Goal: Answer question/provide support: Share knowledge or assist other users

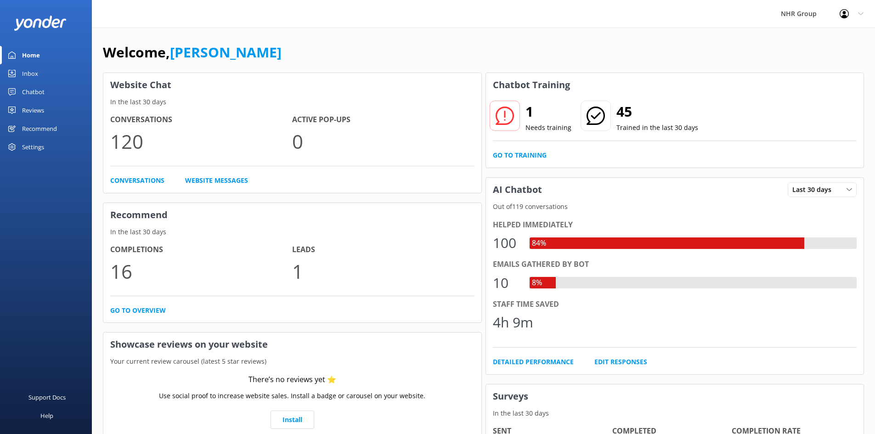
click at [30, 72] on div "Inbox" at bounding box center [30, 73] width 16 height 18
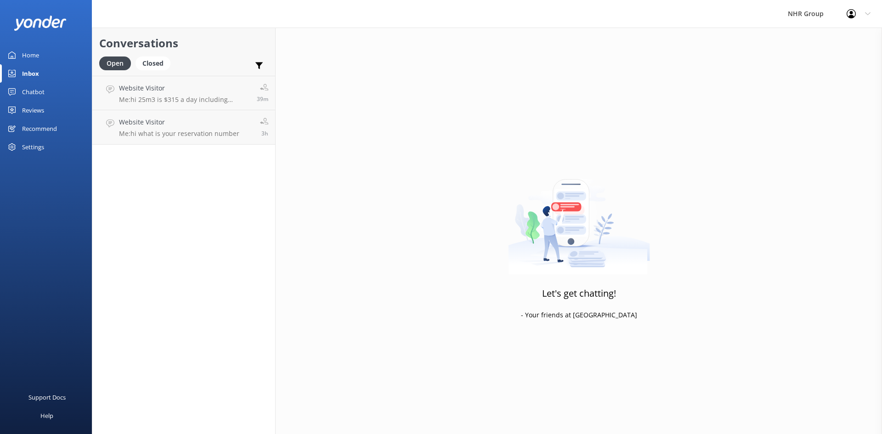
click at [27, 51] on div "Home" at bounding box center [30, 55] width 17 height 18
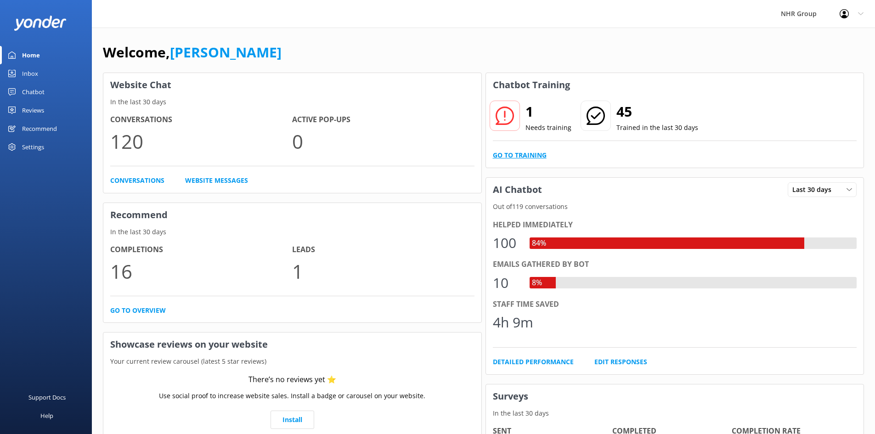
click at [525, 150] on link "Go to Training" at bounding box center [520, 155] width 54 height 10
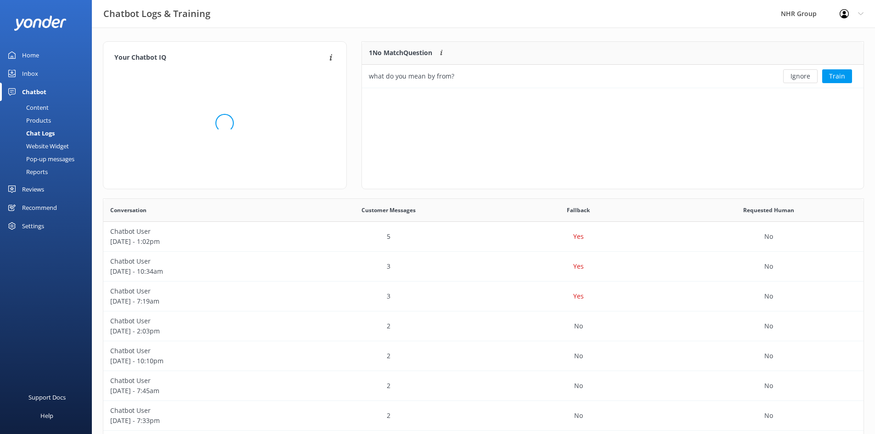
scroll to position [315, 753]
click at [838, 75] on button "Train" at bounding box center [837, 76] width 30 height 14
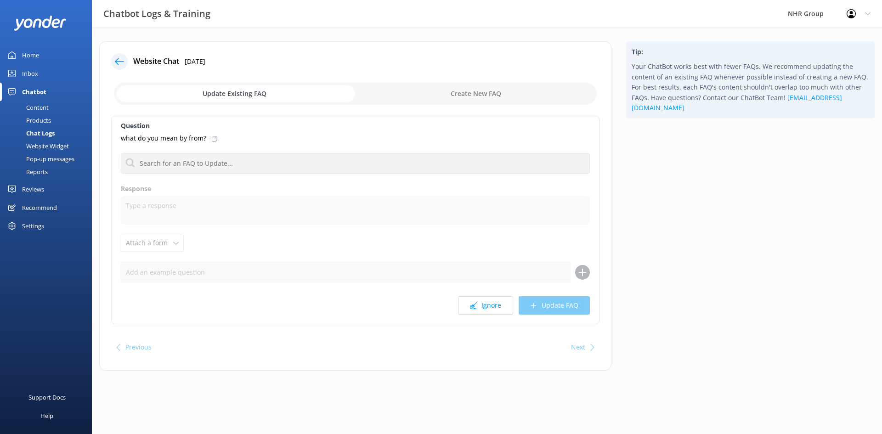
click at [209, 140] on div "what do you mean by from?" at bounding box center [355, 138] width 469 height 10
click at [476, 84] on input "checkbox" at bounding box center [355, 94] width 483 height 22
checkbox input "true"
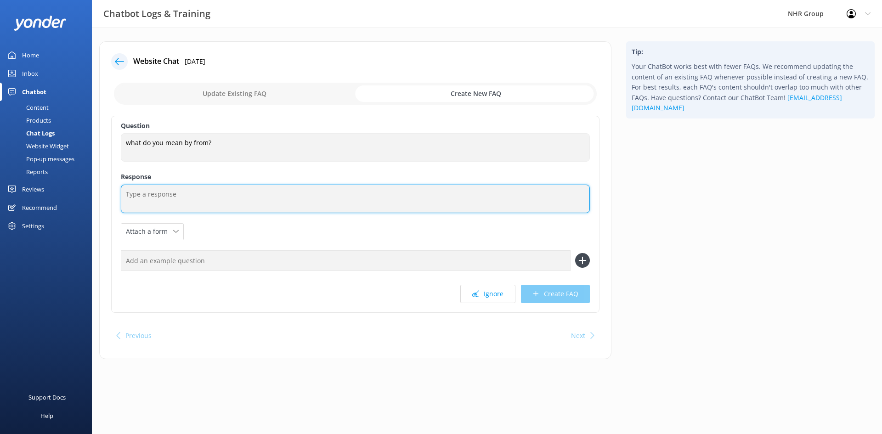
click at [174, 192] on textarea at bounding box center [355, 199] width 469 height 28
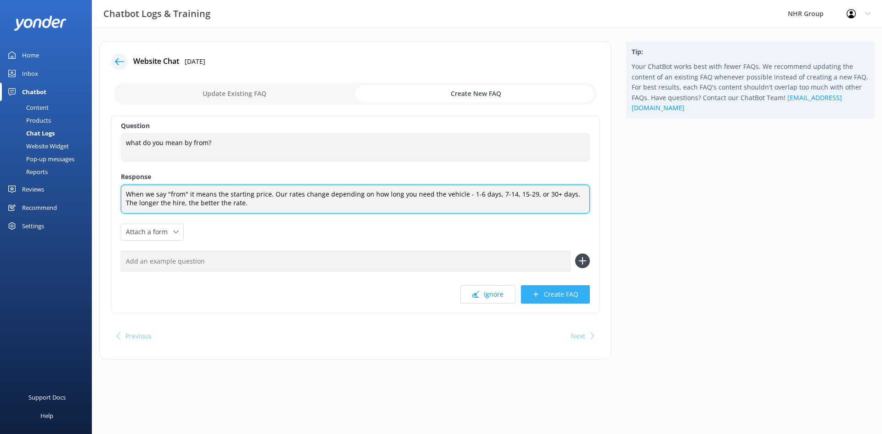
type textarea "When we say "from" it means the starting price. Our rates change depending on h…"
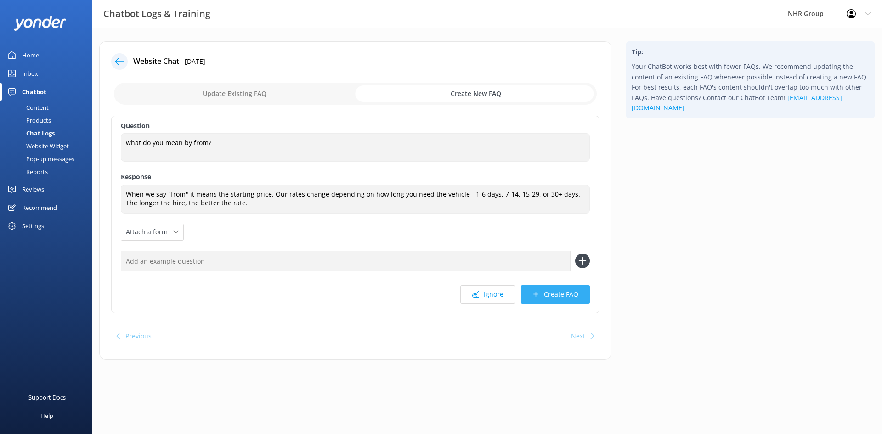
click at [552, 294] on button "Create FAQ" at bounding box center [555, 294] width 69 height 18
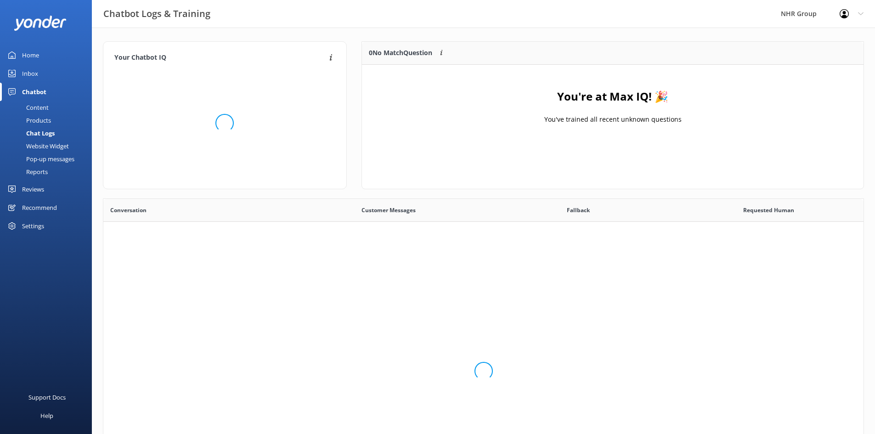
scroll to position [108, 495]
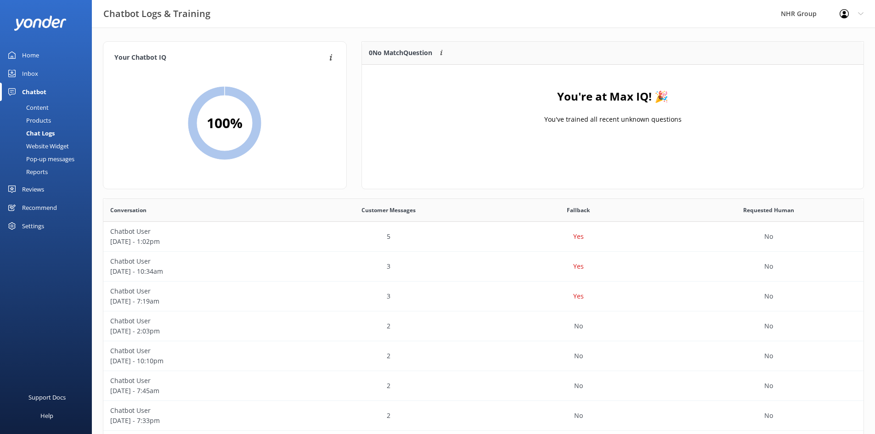
click at [25, 72] on div "Inbox" at bounding box center [30, 73] width 16 height 18
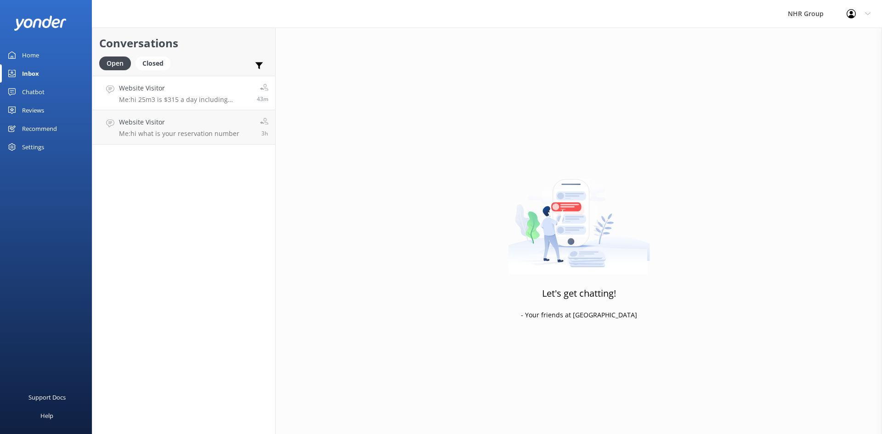
click at [198, 96] on p "Me: hi 25m3 is $315 a day including unlimited kms. insurance and gst" at bounding box center [184, 100] width 131 height 8
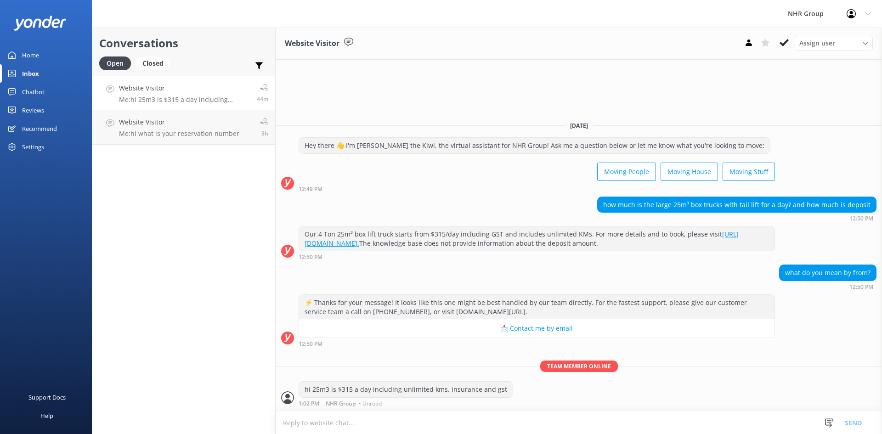
click at [36, 53] on div "Home" at bounding box center [30, 55] width 17 height 18
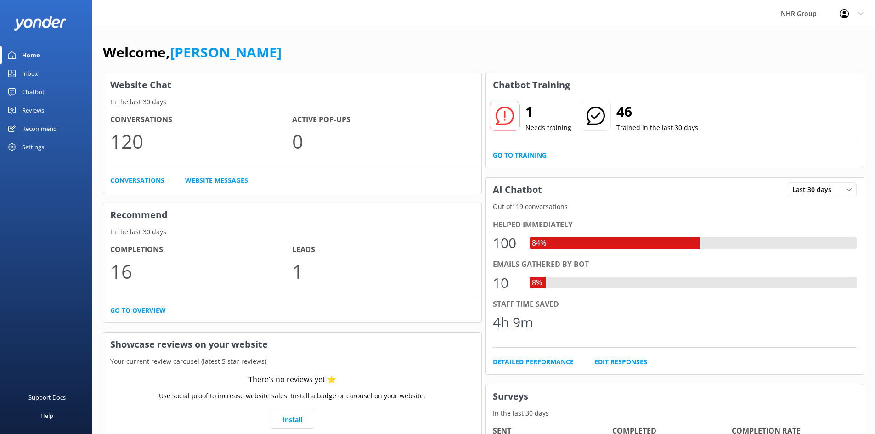
click at [44, 71] on link "Inbox" at bounding box center [46, 73] width 92 height 18
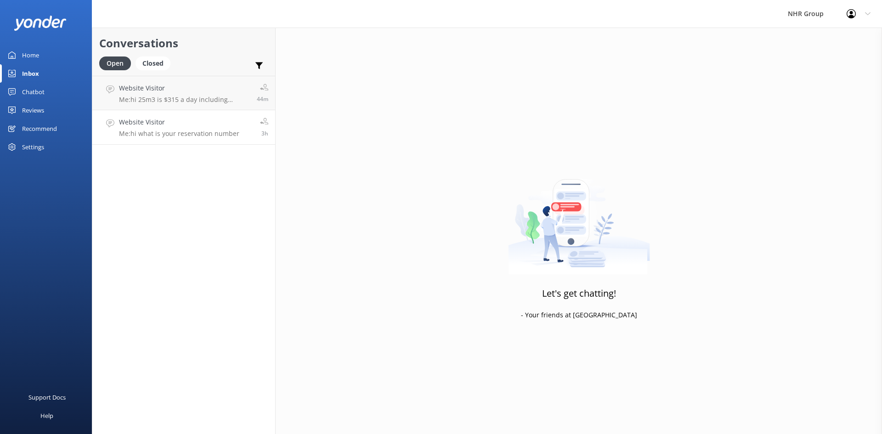
click at [171, 124] on h4 "Website Visitor" at bounding box center [179, 122] width 120 height 10
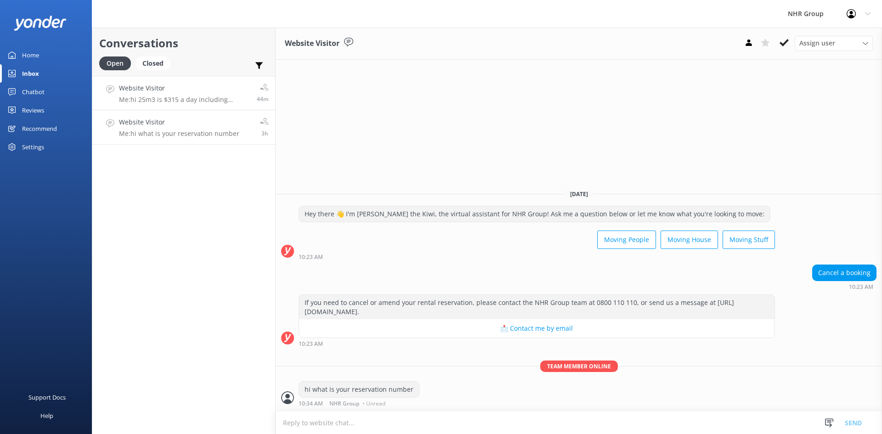
click at [180, 106] on link "Website Visitor Me: hi 25m3 is $315 a day including unlimited kms. insurance an…" at bounding box center [183, 93] width 183 height 34
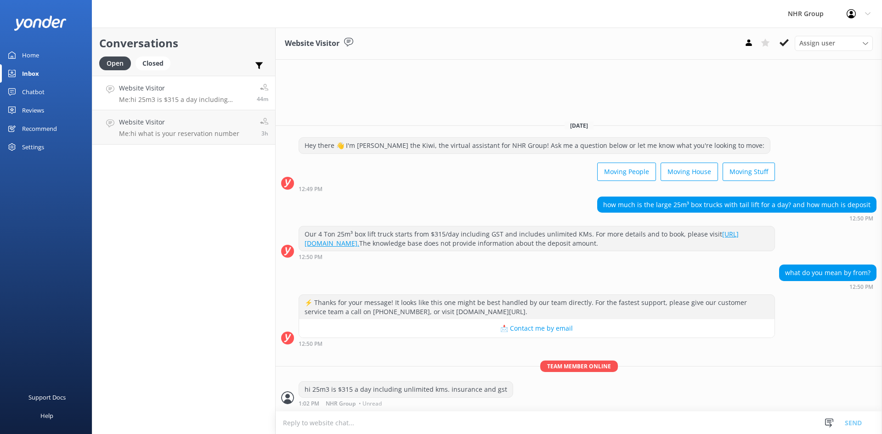
click at [152, 109] on link "Website Visitor Me: hi 25m3 is $315 a day including unlimited kms. insurance an…" at bounding box center [183, 93] width 183 height 34
click at [150, 121] on h4 "Website Visitor" at bounding box center [179, 122] width 120 height 10
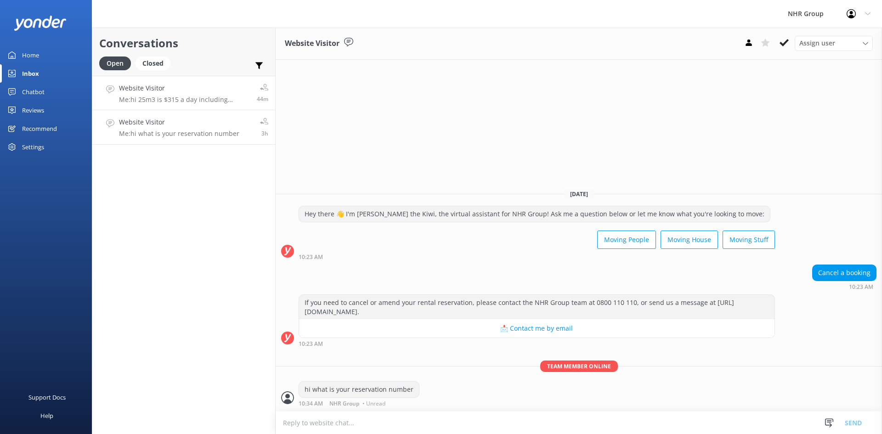
click at [152, 90] on h4 "Website Visitor" at bounding box center [184, 88] width 131 height 10
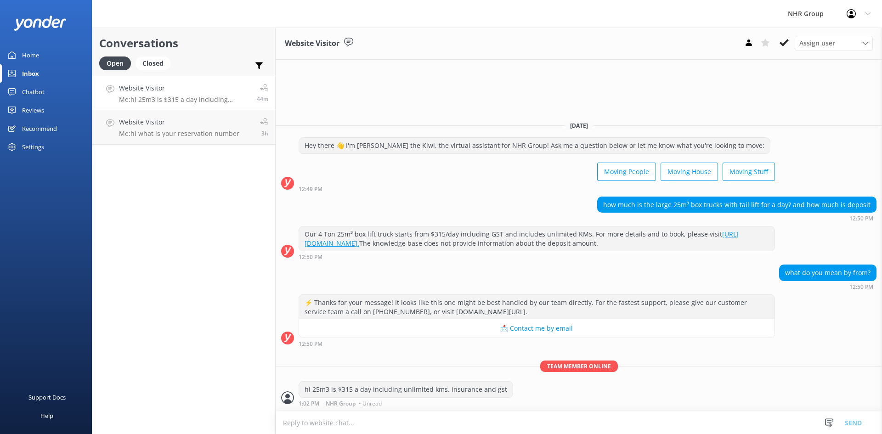
click at [35, 54] on div "Home" at bounding box center [30, 55] width 17 height 18
